Goal: Information Seeking & Learning: Learn about a topic

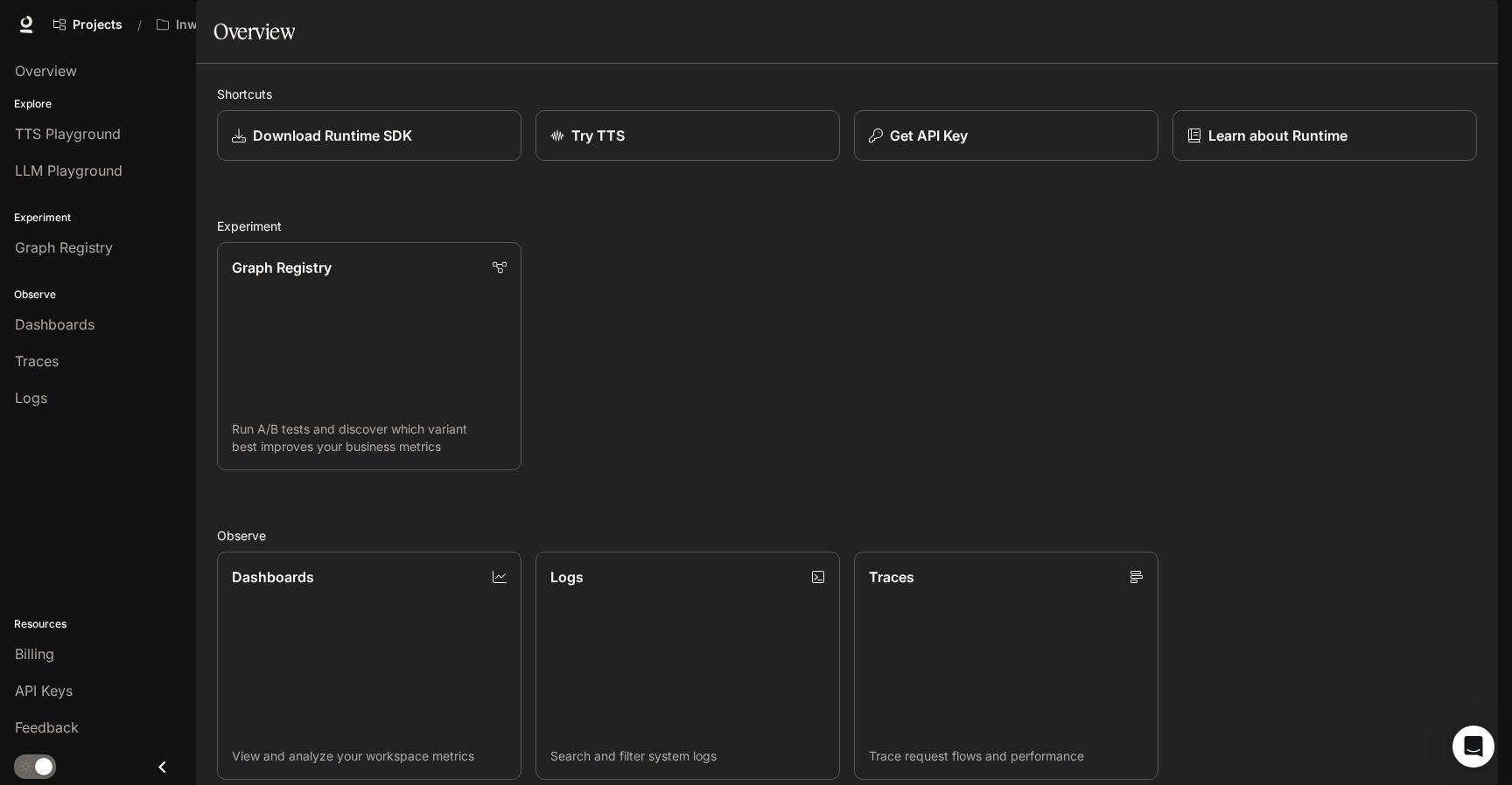
click at [1353, 22] on span "Documentation" at bounding box center [1357, 25] width 87 height 22
